Goal: Task Accomplishment & Management: Manage account settings

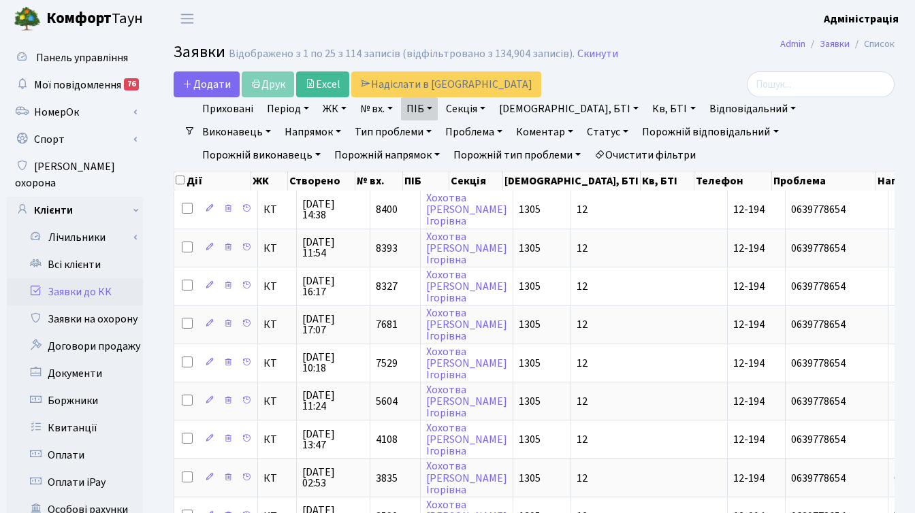
select select "25"
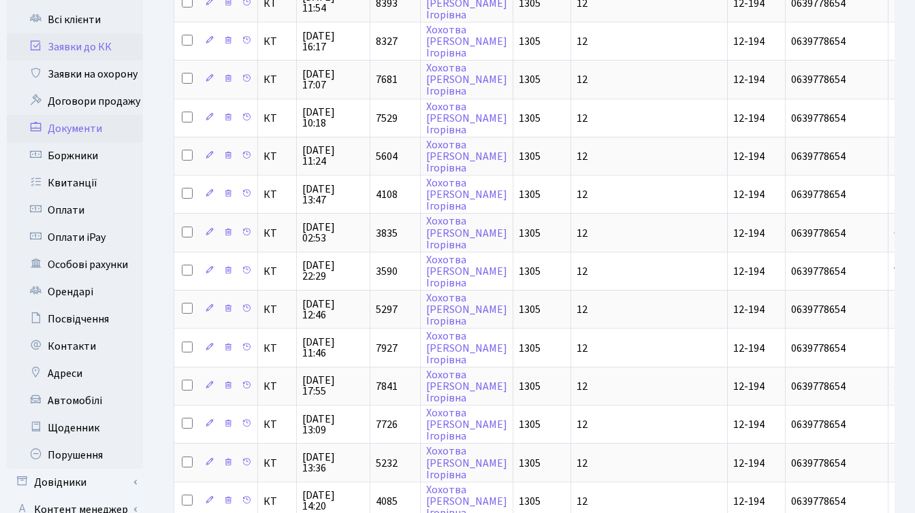
scroll to position [425, 0]
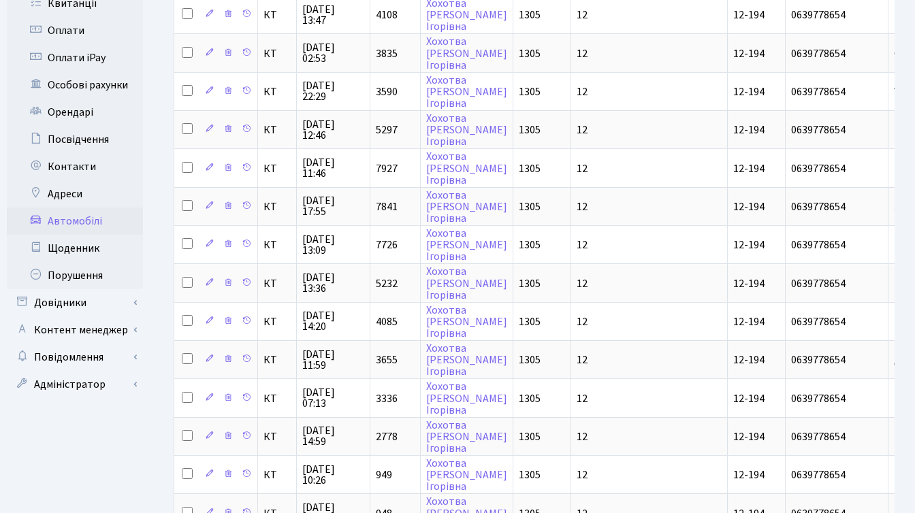
click at [83, 208] on link "Автомобілі" at bounding box center [75, 221] width 136 height 27
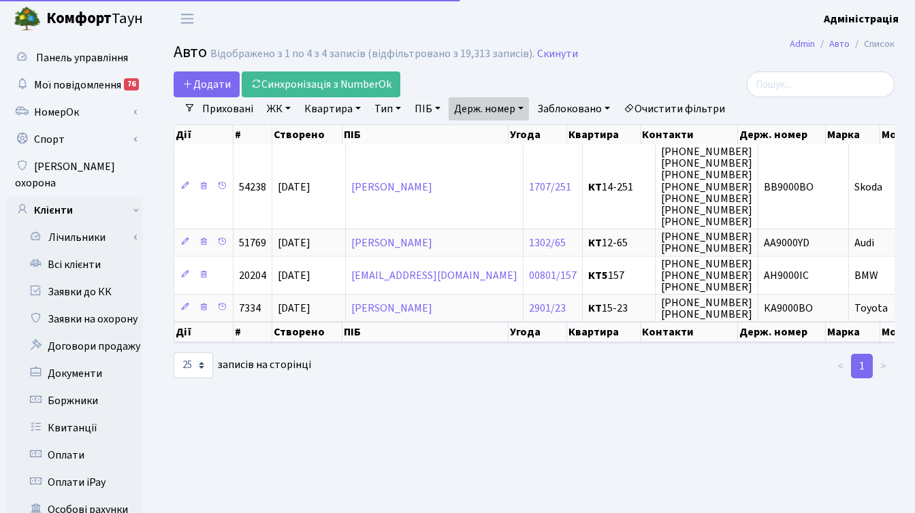
select select "25"
click at [675, 111] on link "Очистити фільтри" at bounding box center [674, 108] width 112 height 23
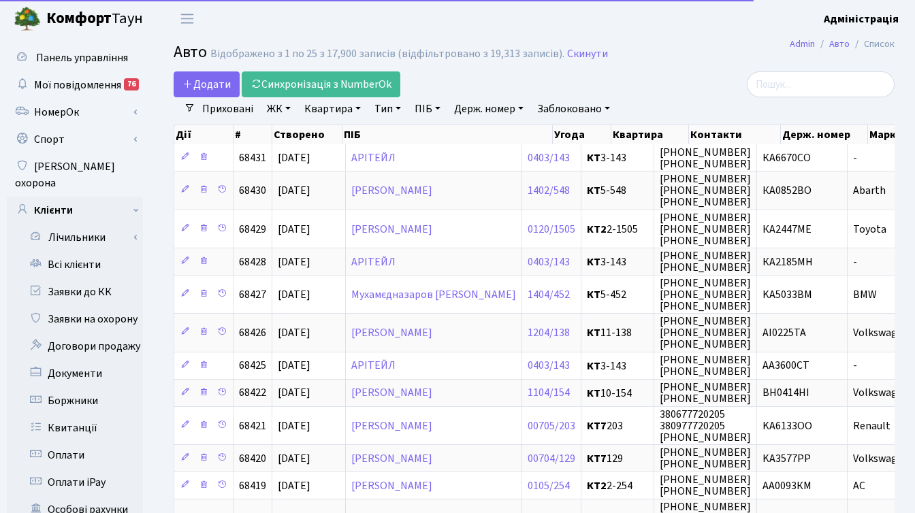
click at [494, 106] on link "Держ. номер" at bounding box center [489, 108] width 80 height 23
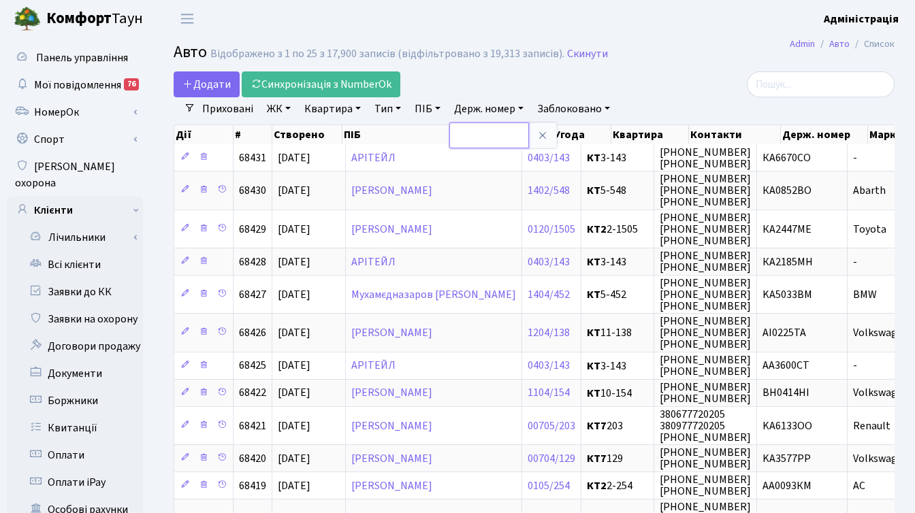
click at [482, 137] on input "text" at bounding box center [489, 136] width 80 height 26
type input "5578"
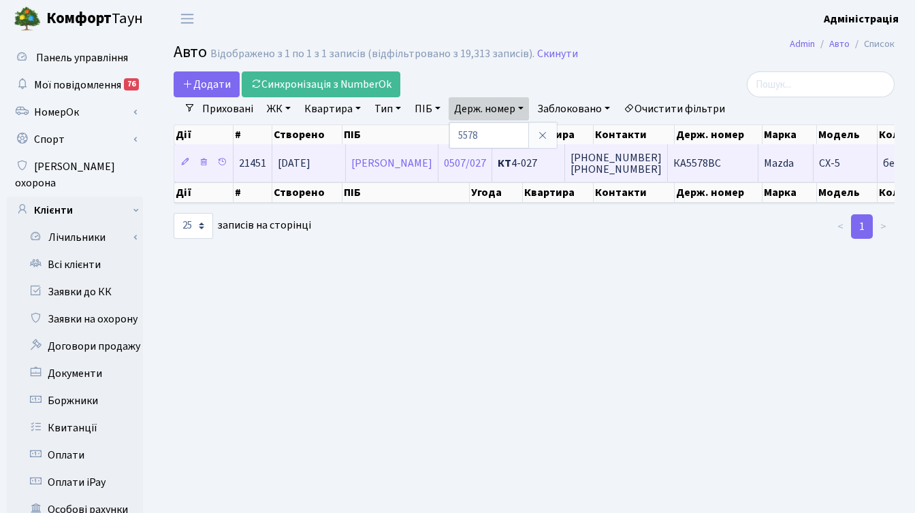
click at [727, 160] on td "КА5578ВС" at bounding box center [713, 162] width 91 height 37
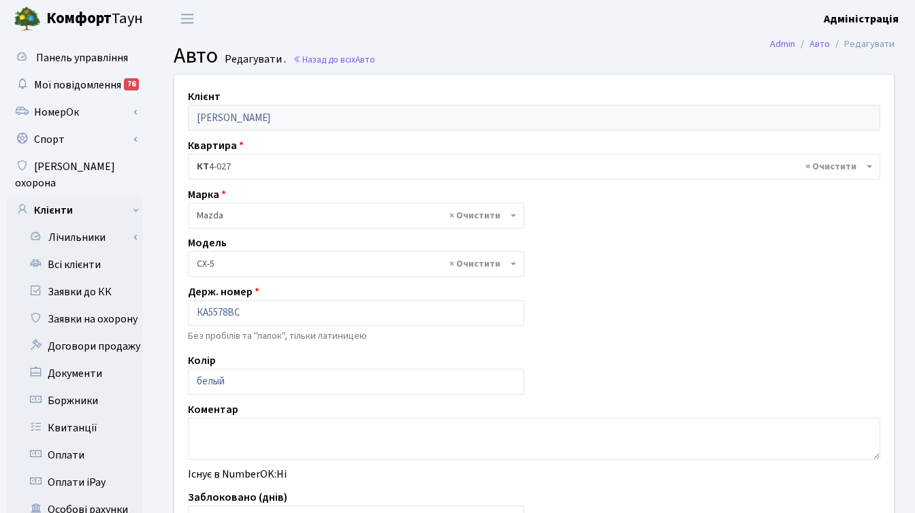
select select "1424"
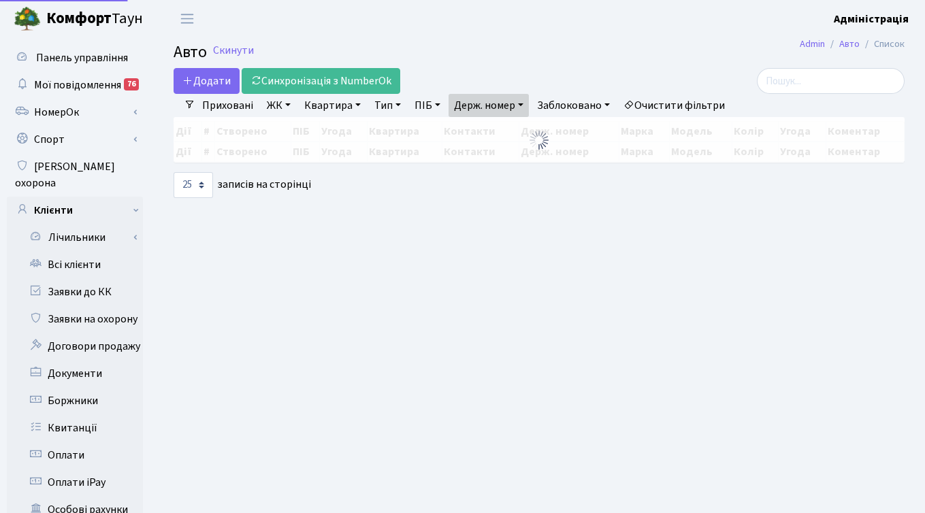
select select "25"
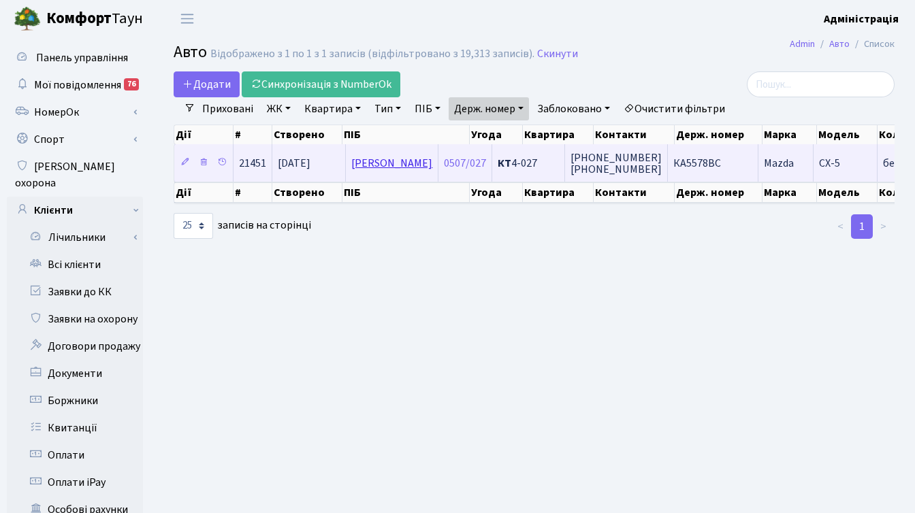
click at [415, 159] on link "[PERSON_NAME]" at bounding box center [391, 163] width 81 height 15
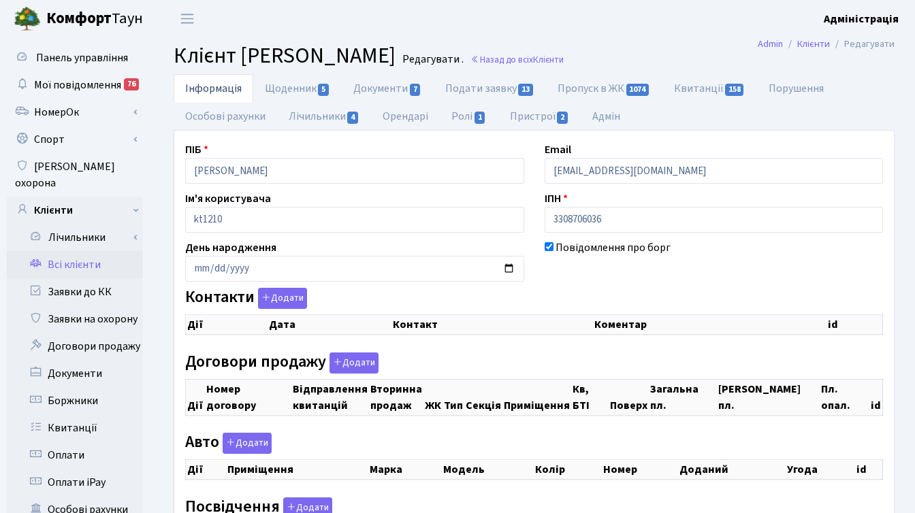
checkbox input "true"
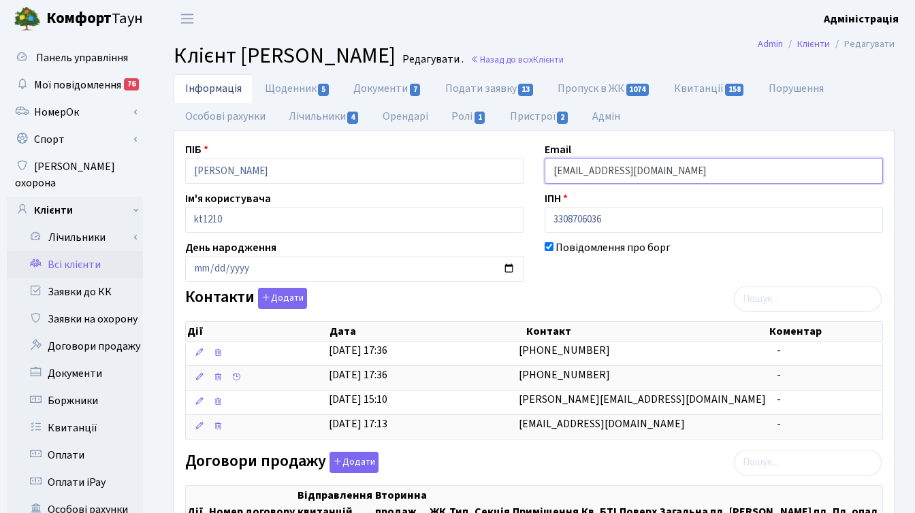
drag, startPoint x: 641, startPoint y: 173, endPoint x: 550, endPoint y: 175, distance: 91.3
click at [550, 175] on input "[EMAIL_ADDRESS][DOMAIN_NAME]" at bounding box center [714, 171] width 339 height 26
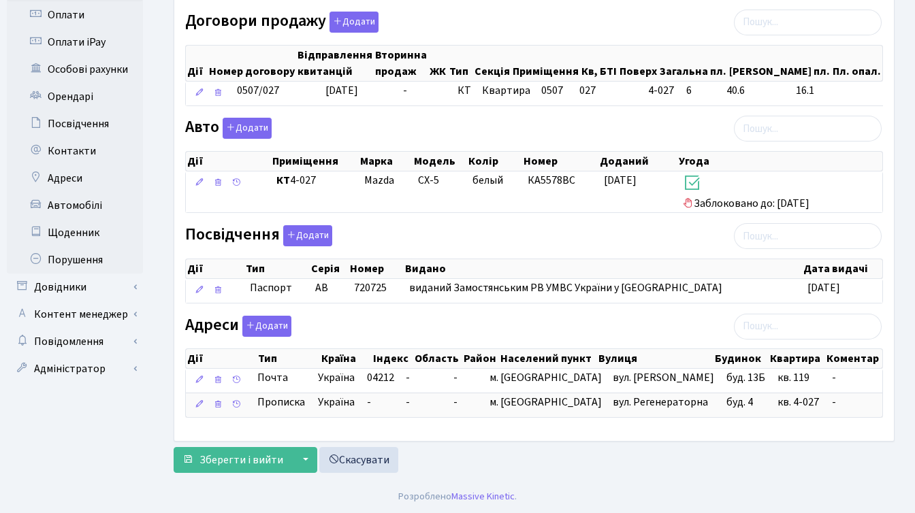
scroll to position [441, 0]
click at [93, 355] on link "Адміністратор" at bounding box center [75, 368] width 136 height 27
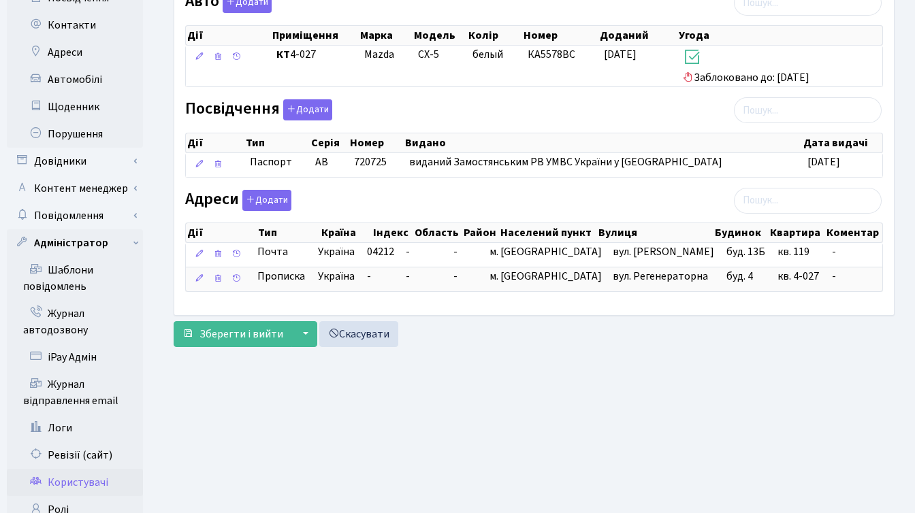
scroll to position [568, 0]
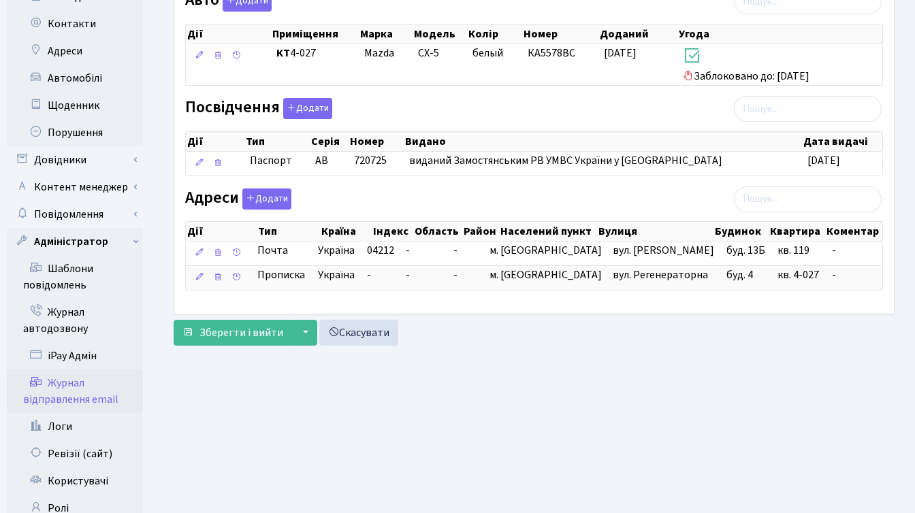
drag, startPoint x: 82, startPoint y: 392, endPoint x: 88, endPoint y: 383, distance: 10.2
click at [82, 391] on link "Журнал відправлення email" at bounding box center [75, 392] width 136 height 44
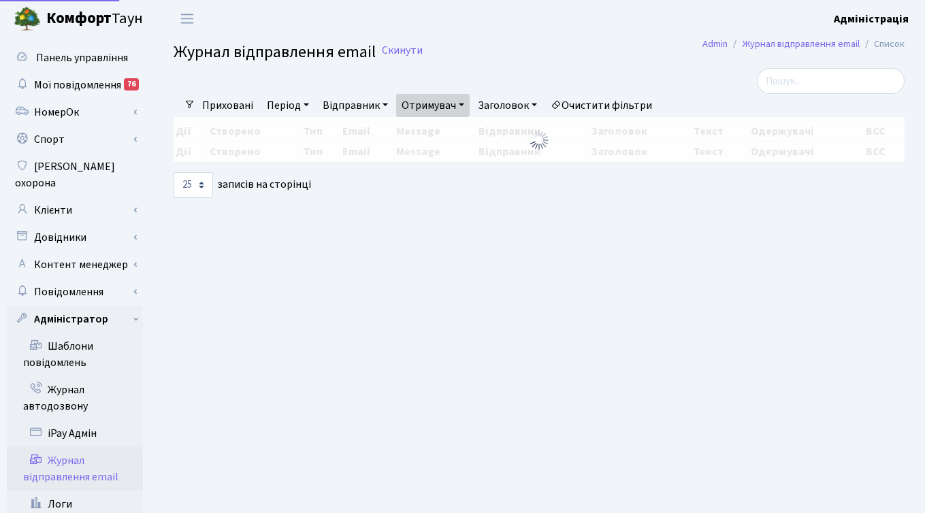
select select "25"
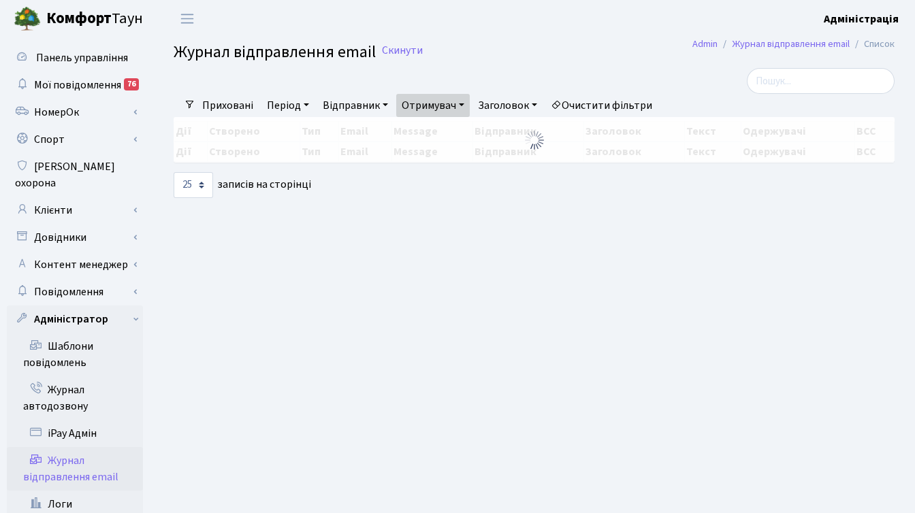
click at [586, 101] on link "Очистити фільтри" at bounding box center [601, 105] width 112 height 23
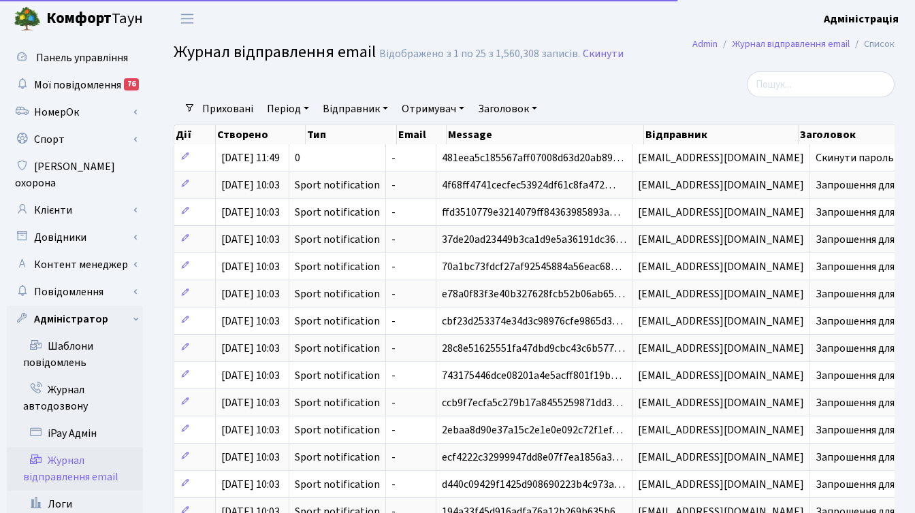
click at [419, 104] on link "Отримувач" at bounding box center [433, 108] width 74 height 23
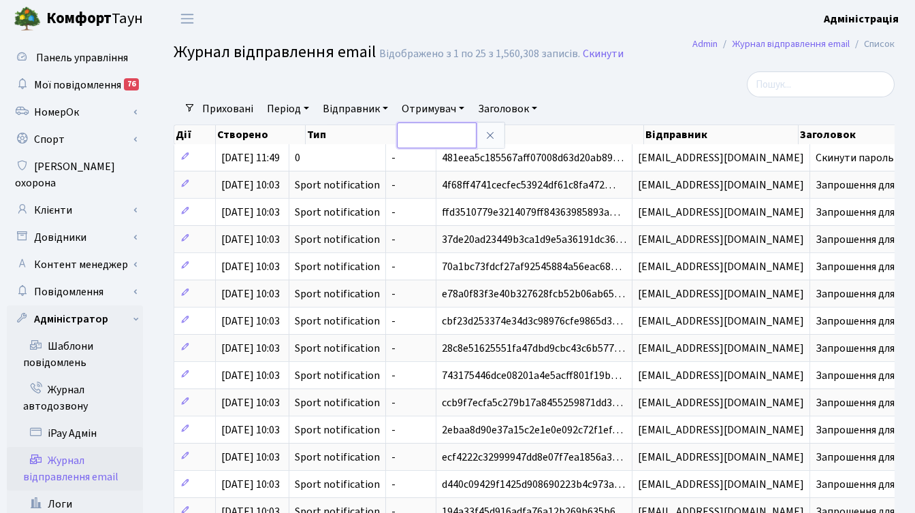
paste input "[EMAIL_ADDRESS][DOMAIN_NAME]"
type input "[EMAIL_ADDRESS][DOMAIN_NAME]"
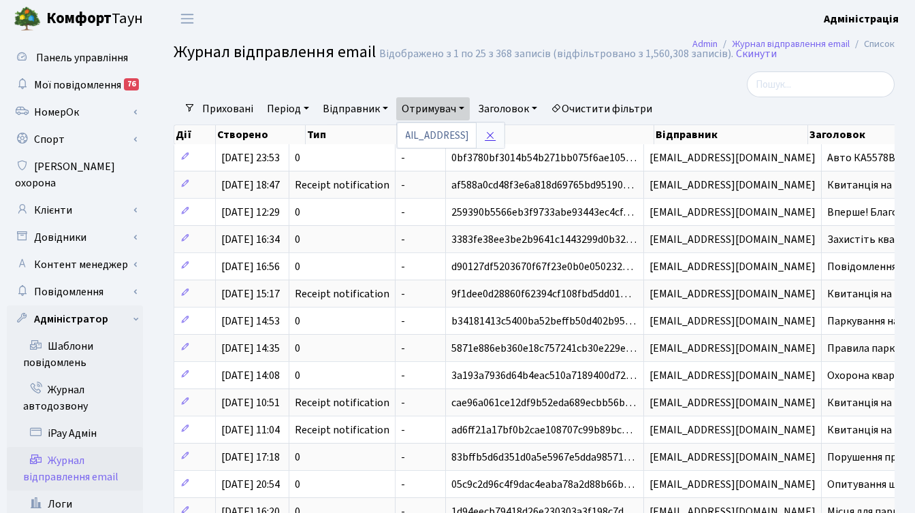
click at [490, 133] on icon at bounding box center [490, 135] width 11 height 11
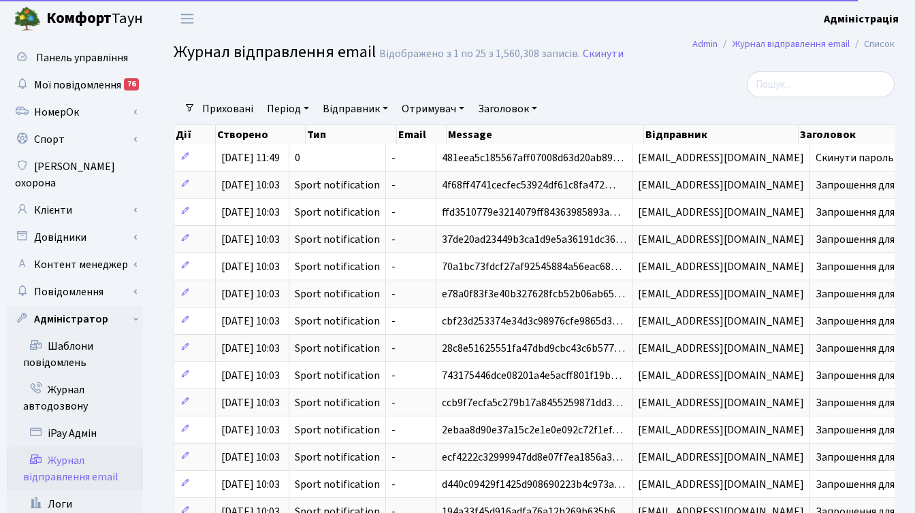
click at [505, 75] on div at bounding box center [410, 84] width 494 height 26
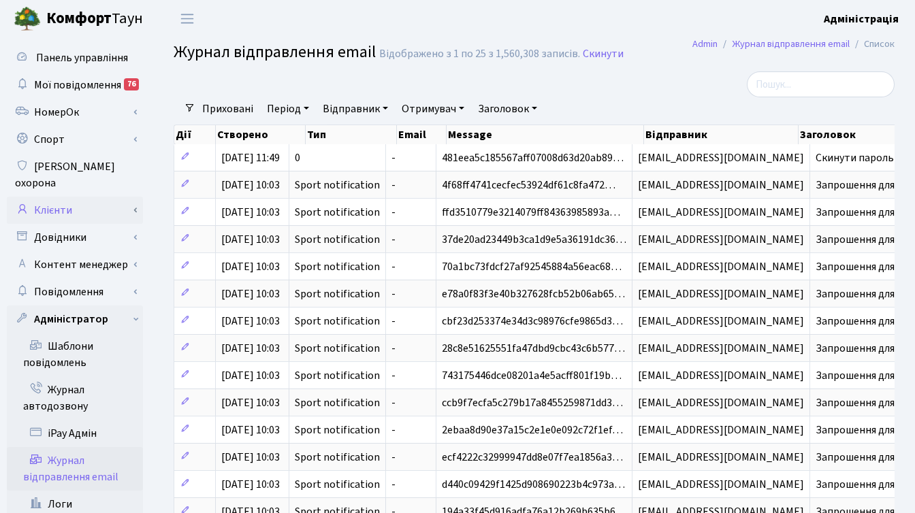
click at [66, 197] on link "Клієнти" at bounding box center [75, 210] width 136 height 27
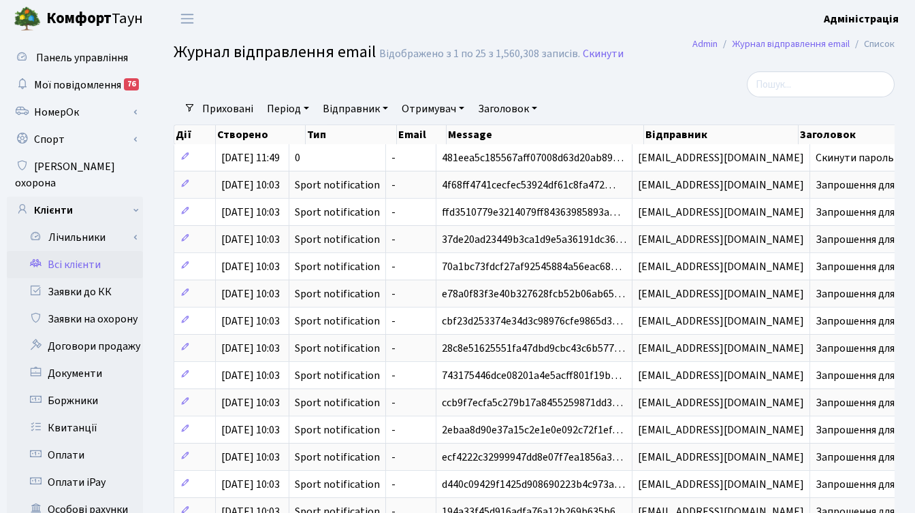
click at [82, 251] on link "Всі клієнти" at bounding box center [75, 264] width 136 height 27
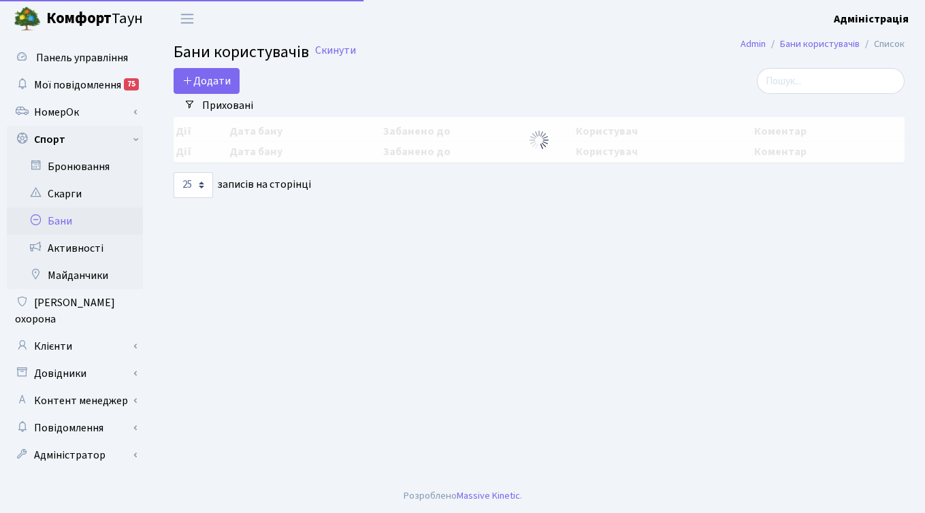
select select "25"
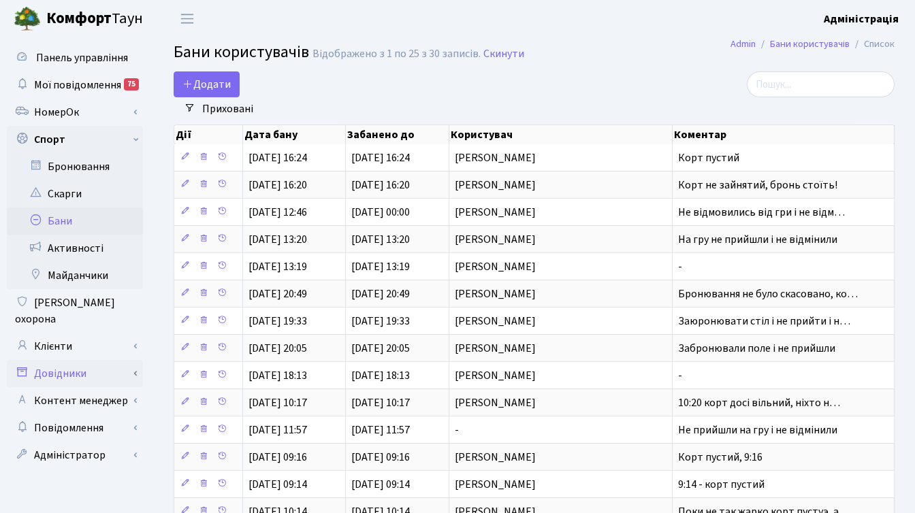
click at [83, 360] on link "Довідники" at bounding box center [75, 373] width 136 height 27
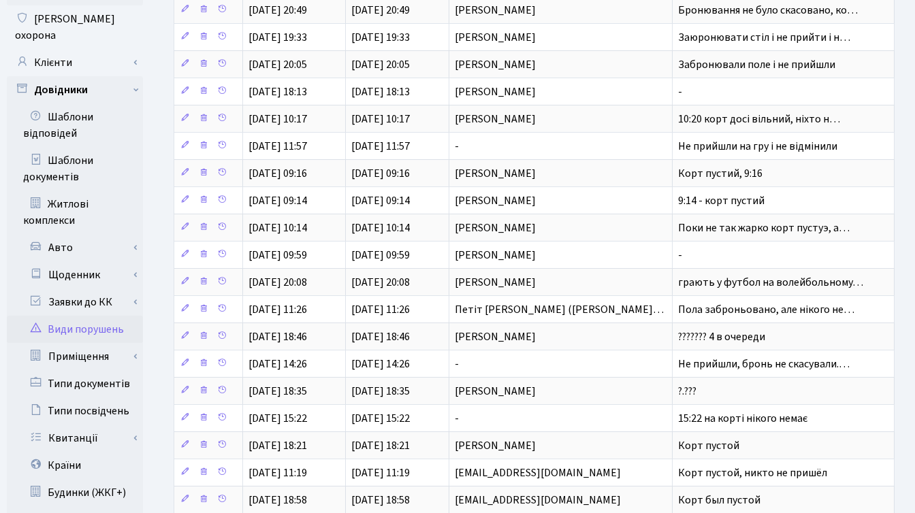
scroll to position [279, 0]
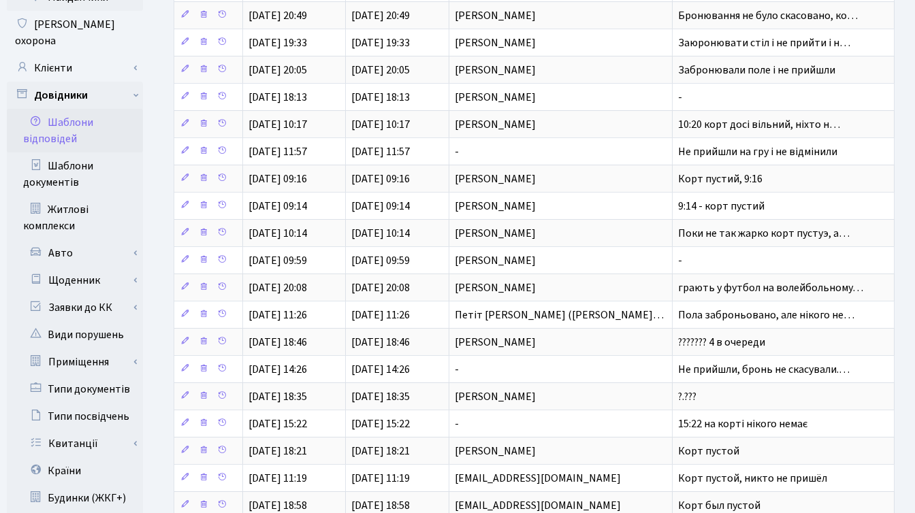
click at [74, 116] on link "Шаблони відповідей" at bounding box center [75, 131] width 136 height 44
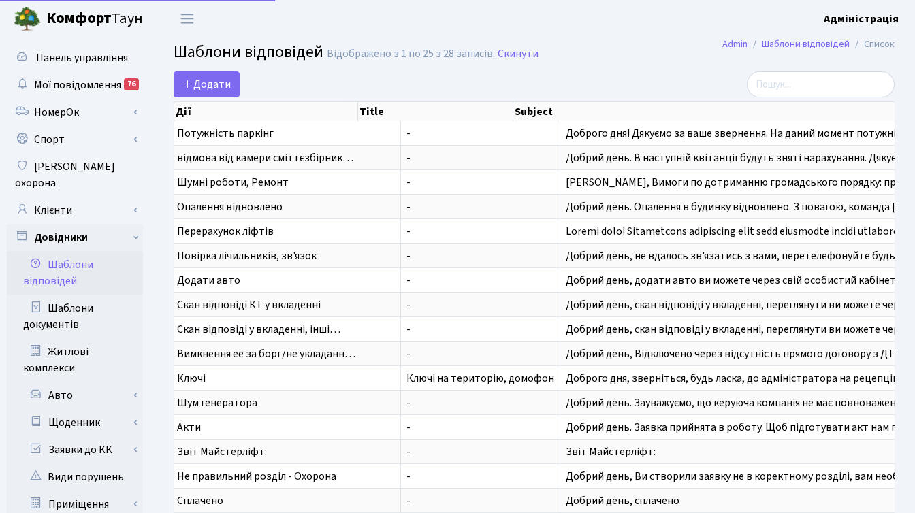
select select "25"
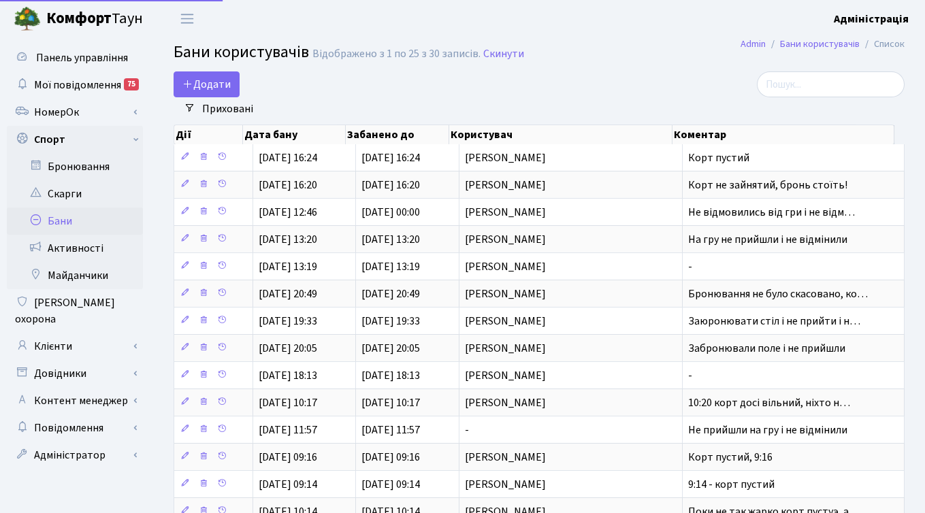
select select "25"
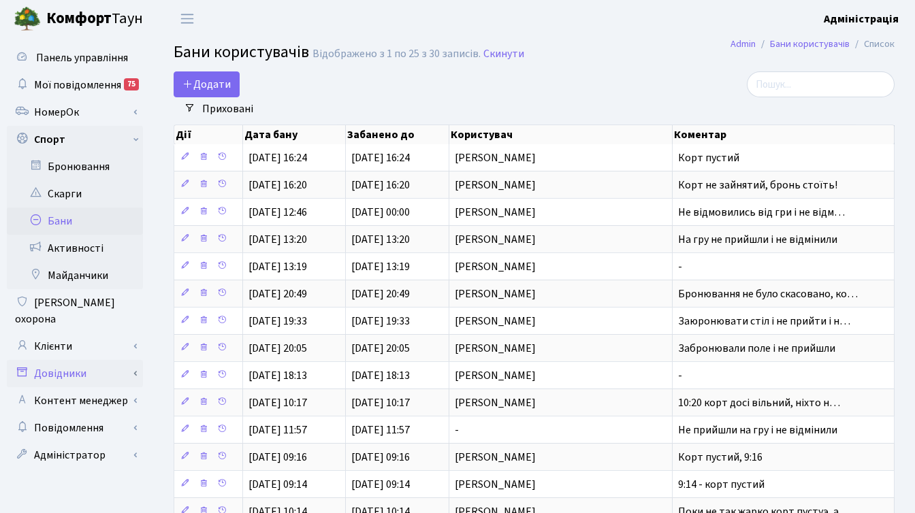
click at [64, 360] on link "Довідники" at bounding box center [75, 373] width 136 height 27
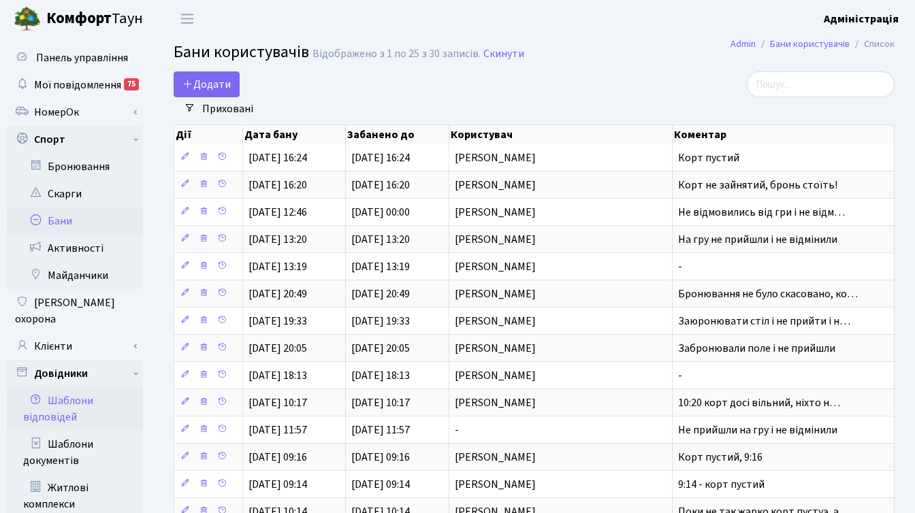
click at [72, 389] on link "Шаблони відповідей" at bounding box center [75, 409] width 136 height 44
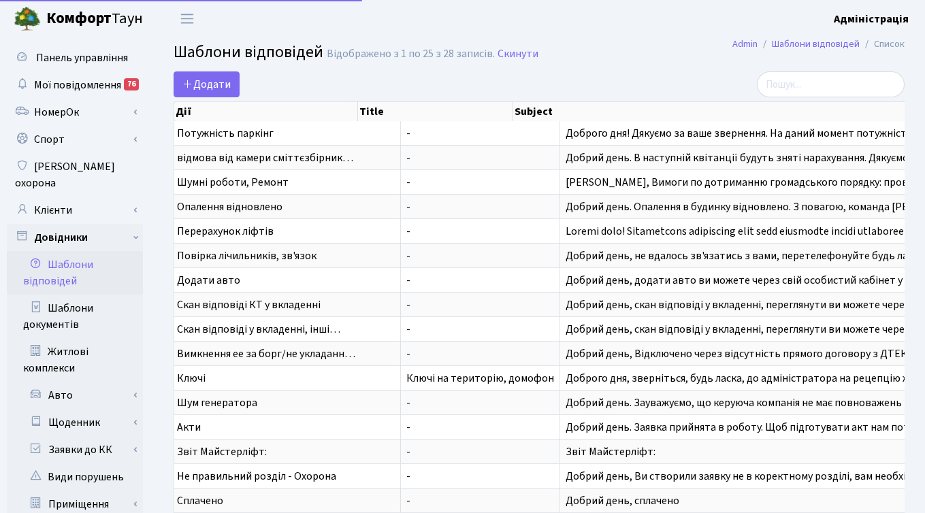
select select "25"
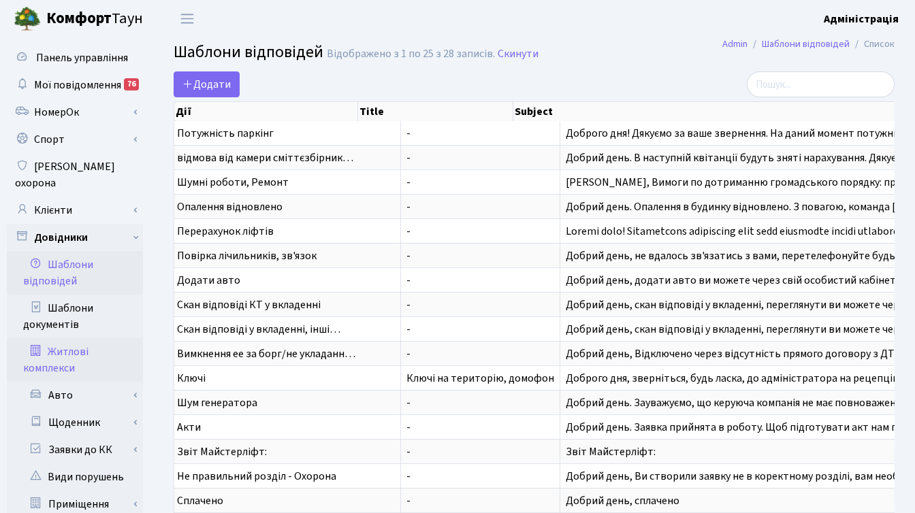
click at [68, 341] on link "Житлові комплекси" at bounding box center [75, 360] width 136 height 44
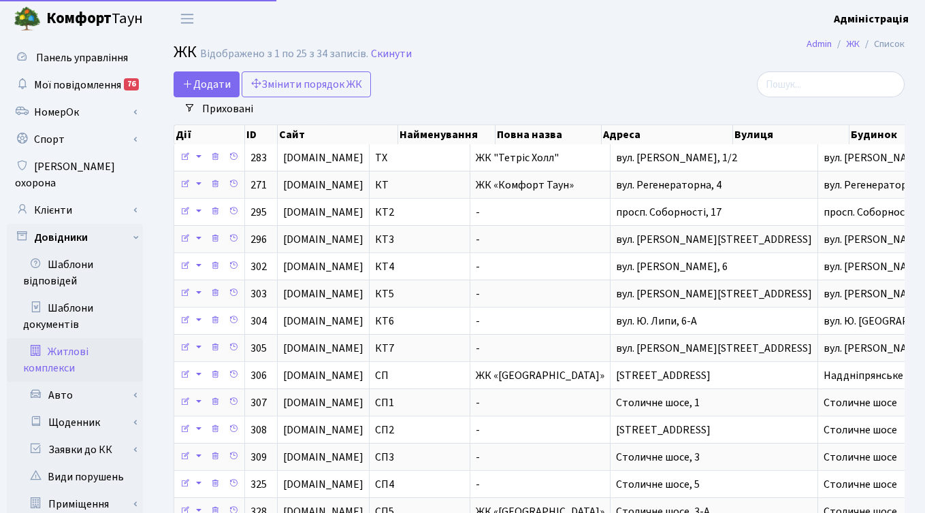
select select "25"
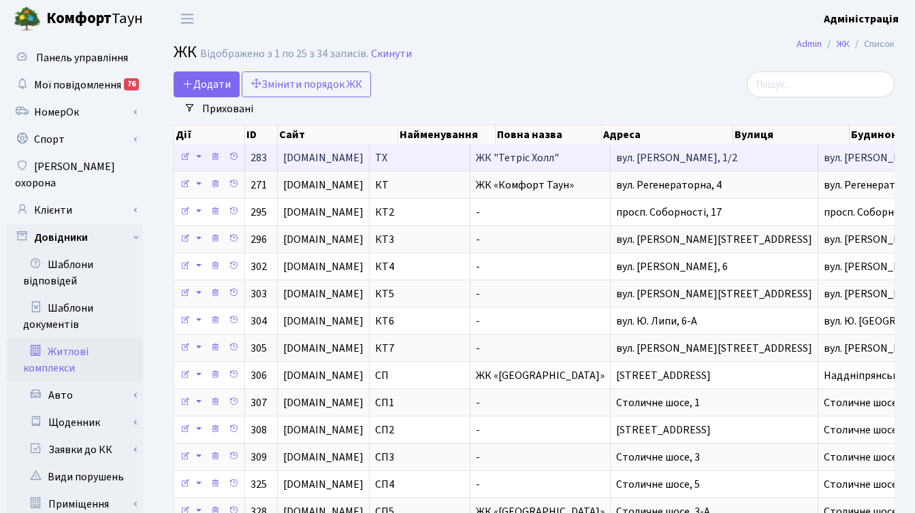
click at [340, 155] on span "[DOMAIN_NAME]" at bounding box center [323, 158] width 80 height 11
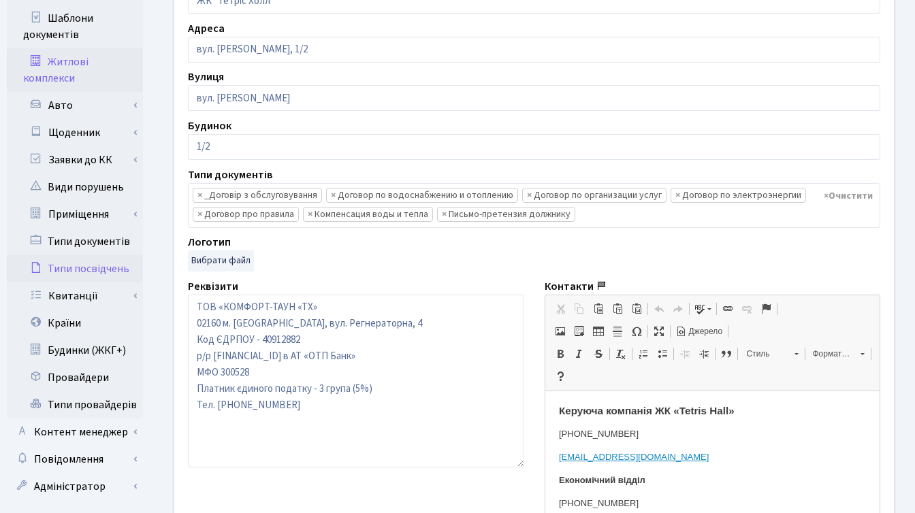
scroll to position [291, 0]
click at [80, 200] on link "Приміщення" at bounding box center [79, 213] width 127 height 27
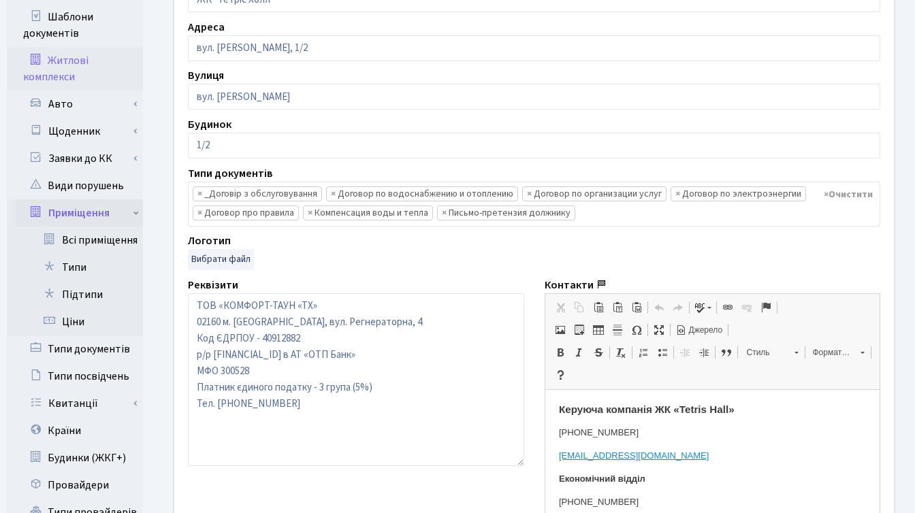
click at [80, 200] on link "Приміщення" at bounding box center [79, 213] width 127 height 27
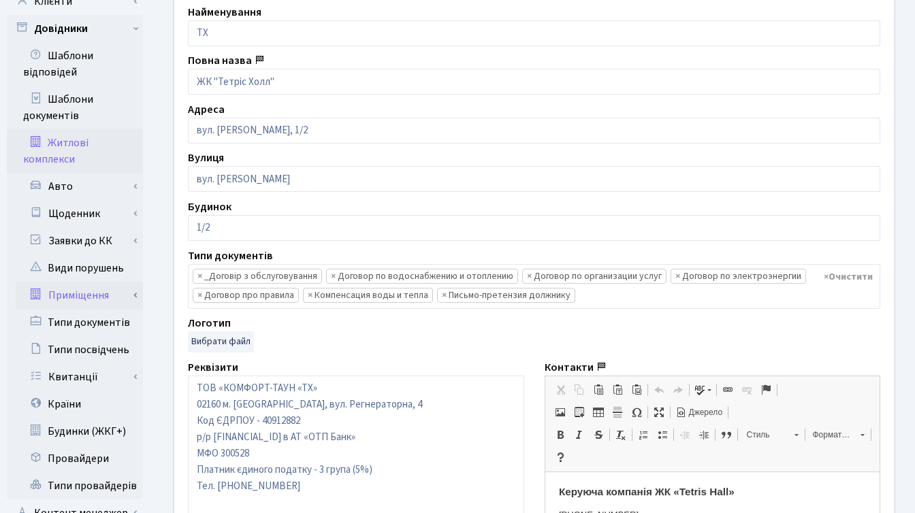
scroll to position [69, 0]
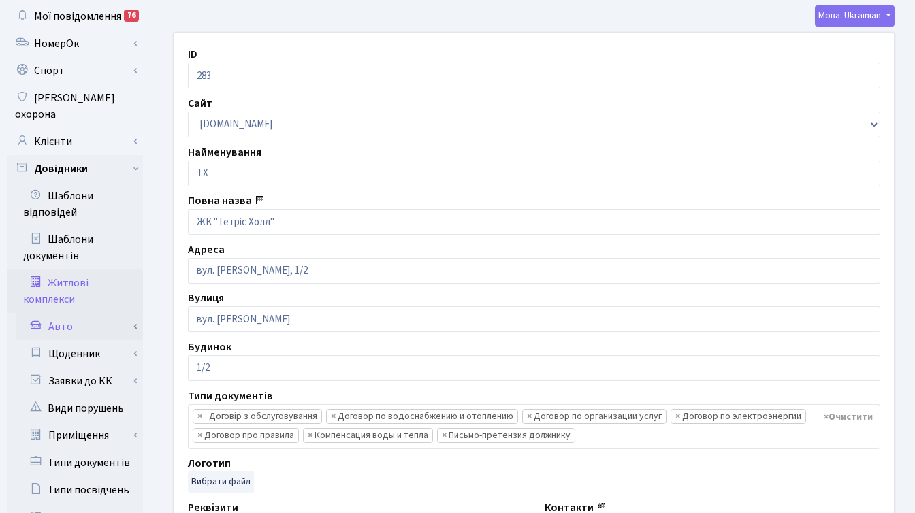
click at [76, 315] on link "Авто" at bounding box center [79, 326] width 127 height 27
click at [88, 343] on link "Марки" at bounding box center [79, 353] width 127 height 27
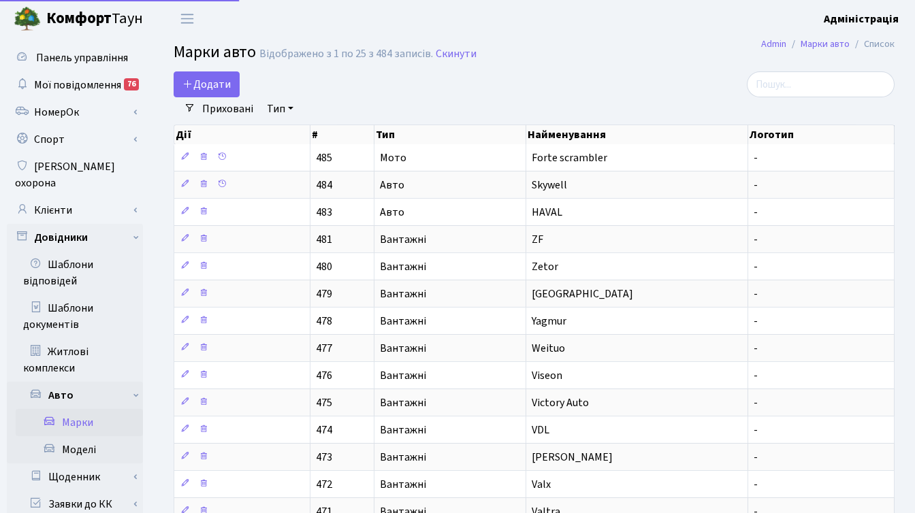
select select "25"
click at [225, 78] on span "Додати" at bounding box center [206, 84] width 48 height 15
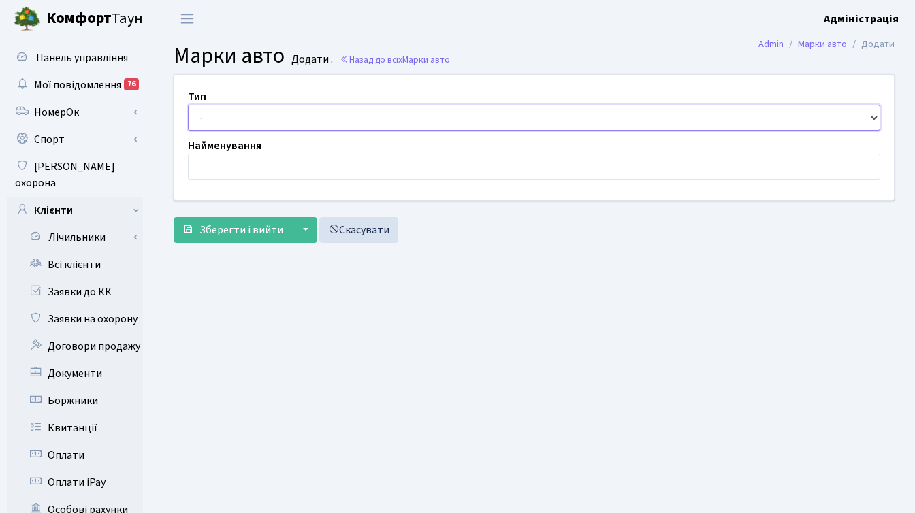
click at [255, 116] on select "- Авто Мото Вантажні" at bounding box center [534, 118] width 693 height 26
select select "1"
click at [188, 105] on select "- Авто Мото Вантажні" at bounding box center [534, 118] width 693 height 26
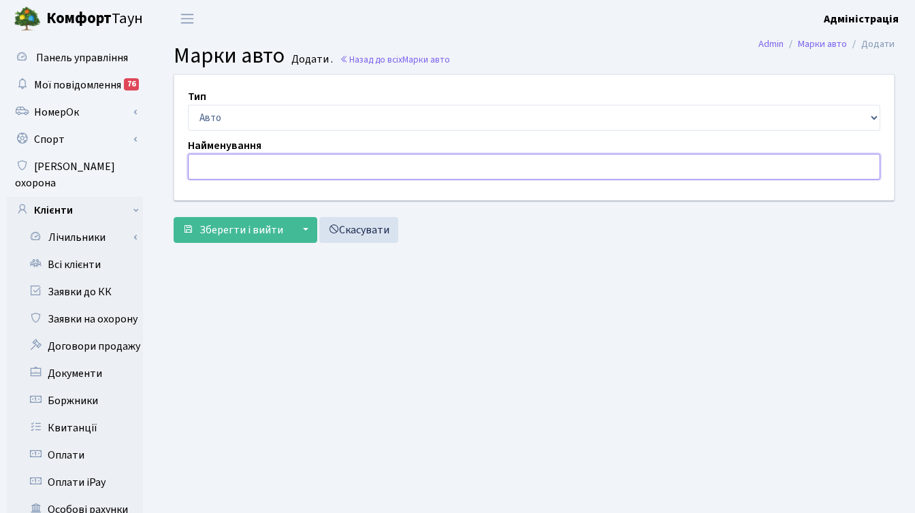
click at [244, 167] on input "text" at bounding box center [534, 167] width 693 height 26
type input "Zeekr"
click at [234, 231] on span "Зберегти і вийти" at bounding box center [242, 230] width 84 height 15
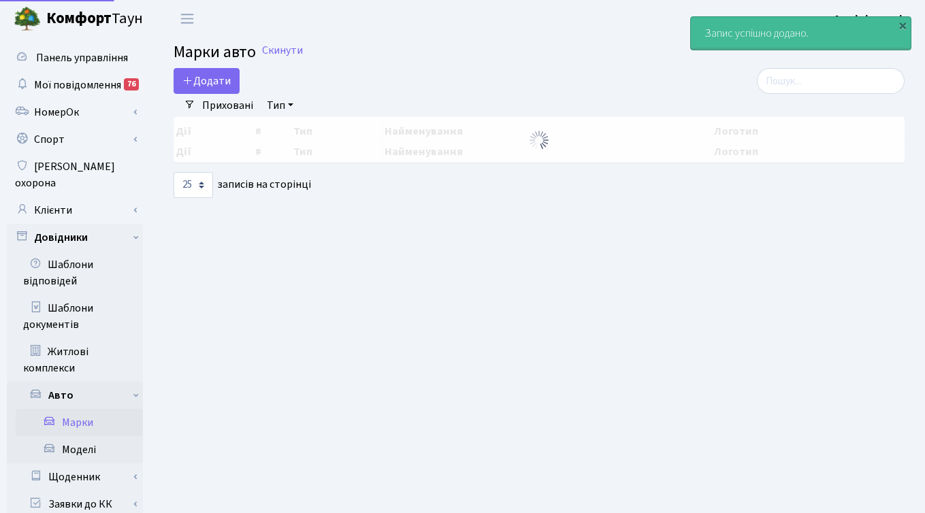
select select "25"
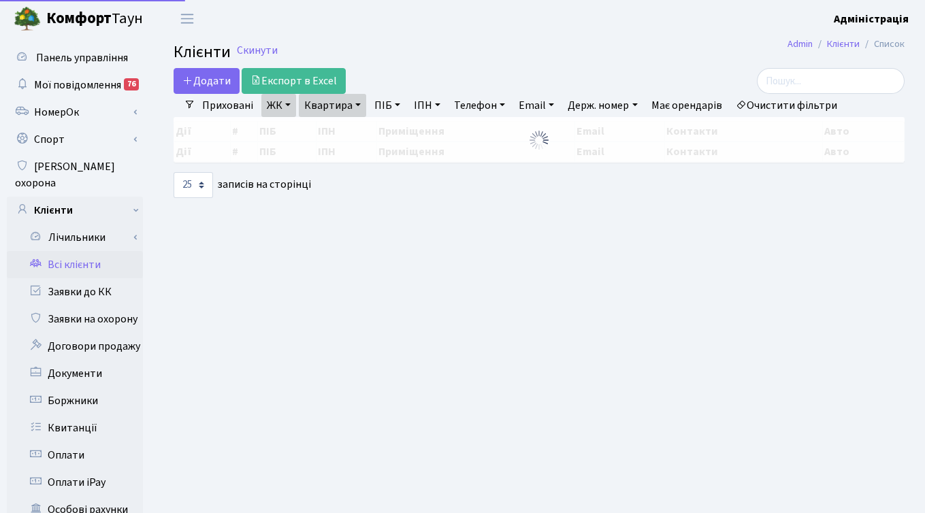
select select "25"
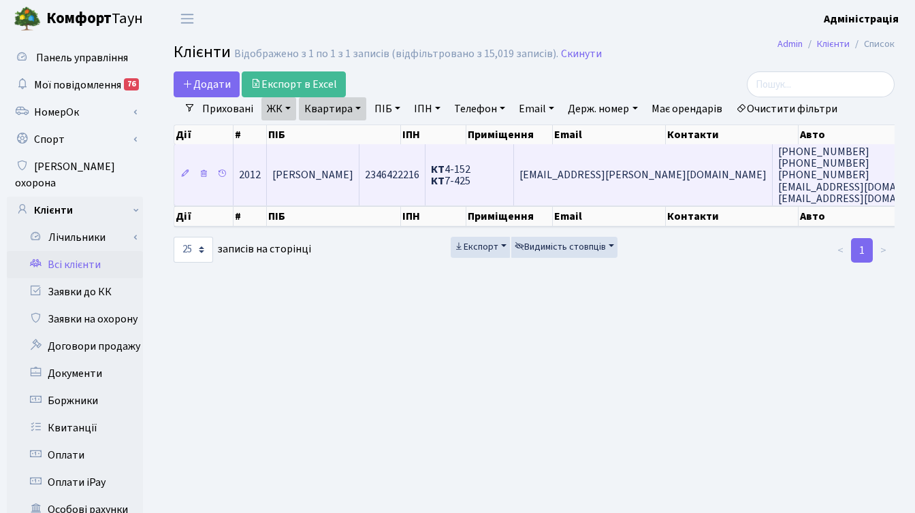
click at [419, 176] on span "2346422216" at bounding box center [392, 175] width 54 height 15
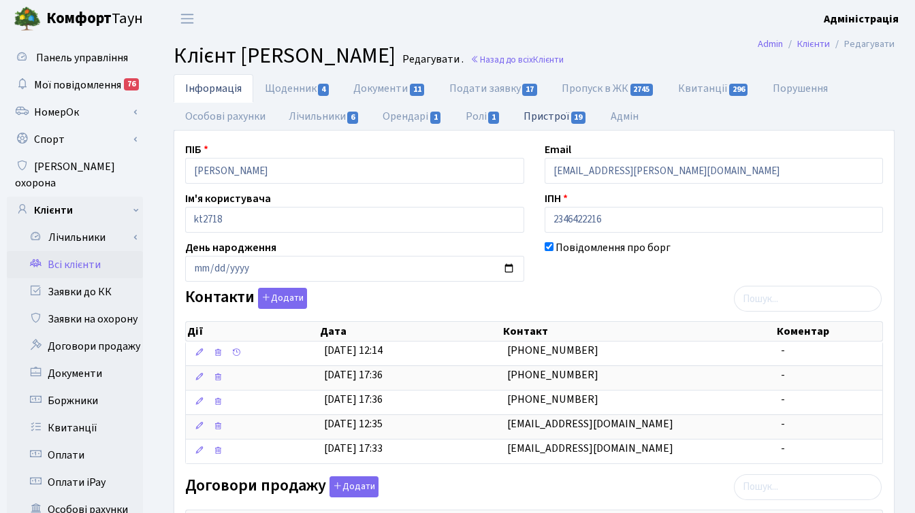
click at [547, 114] on link "Пристрої 19" at bounding box center [555, 116] width 86 height 28
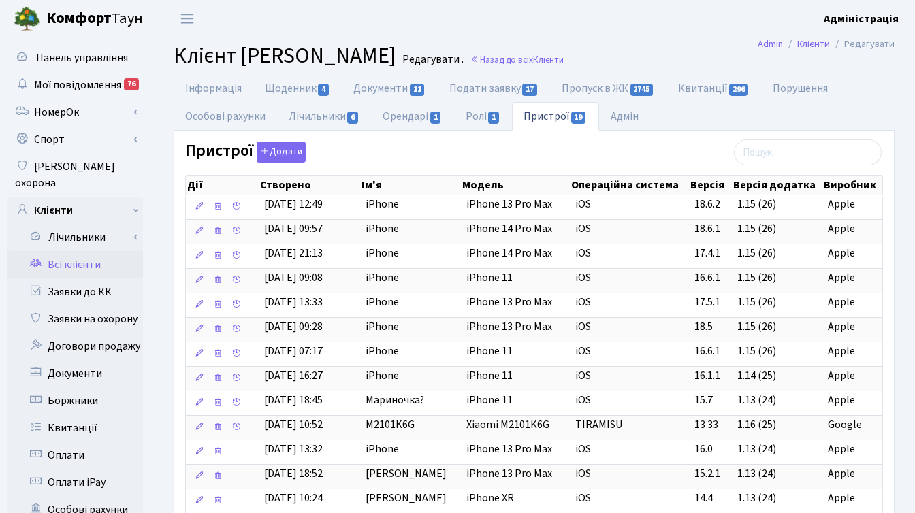
click at [690, 116] on ul "Інформація Щоденник 4 Документи 11 Подати заявку 17 Пропуск в ЖК 2745 Квитанції…" at bounding box center [534, 102] width 721 height 57
click at [214, 90] on link "Інформація" at bounding box center [214, 88] width 80 height 28
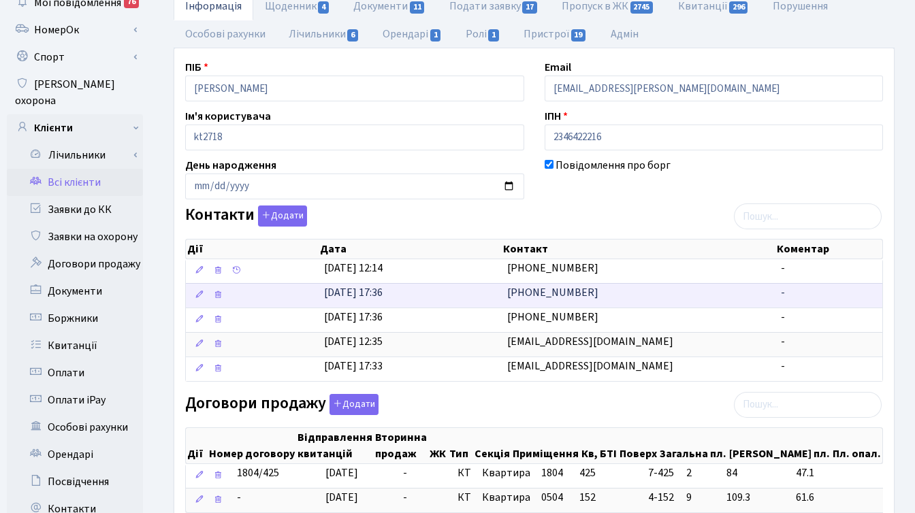
scroll to position [55, 0]
